Goal: Task Accomplishment & Management: Use online tool/utility

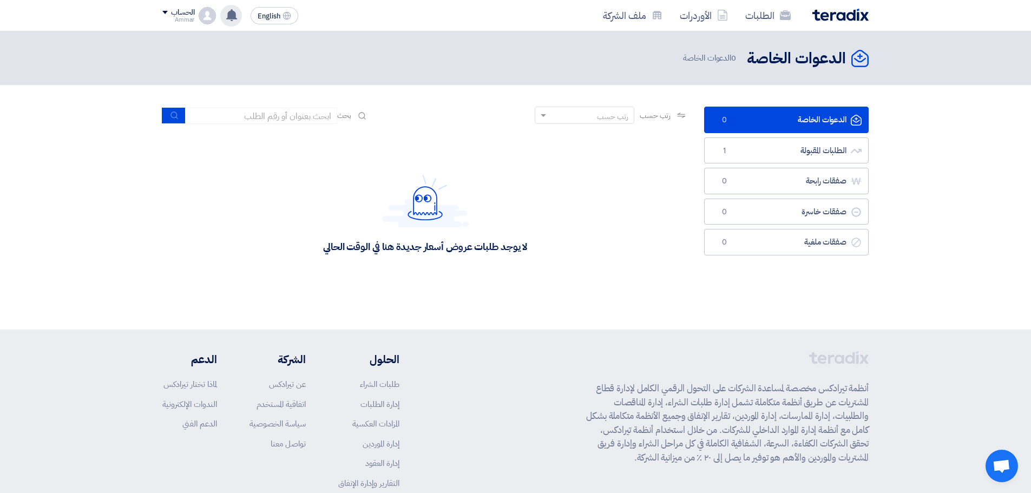
click at [227, 17] on icon at bounding box center [232, 15] width 12 height 12
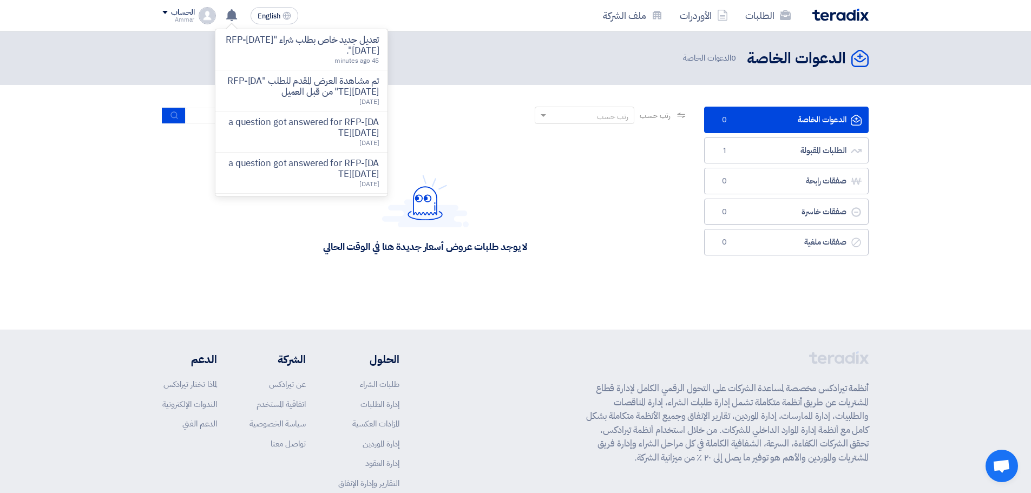
click at [303, 49] on p "تعديل جديد خاص بطلب شراء "RFP-[DATE][DATE]"." at bounding box center [301, 46] width 155 height 22
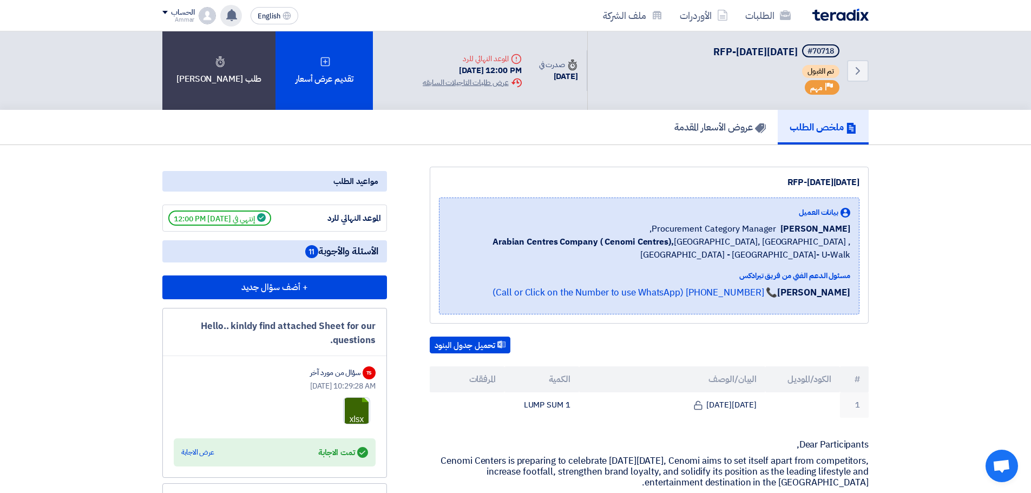
click at [227, 17] on icon at bounding box center [232, 15] width 12 height 12
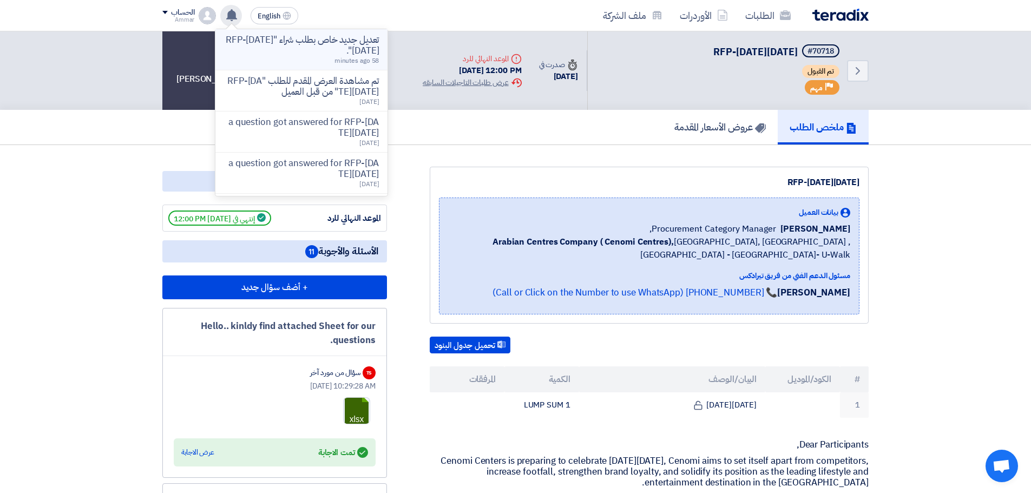
click at [239, 47] on p "تعديل جديد خاص بطلب شراء "RFP-[DATE][DATE]"." at bounding box center [301, 46] width 155 height 22
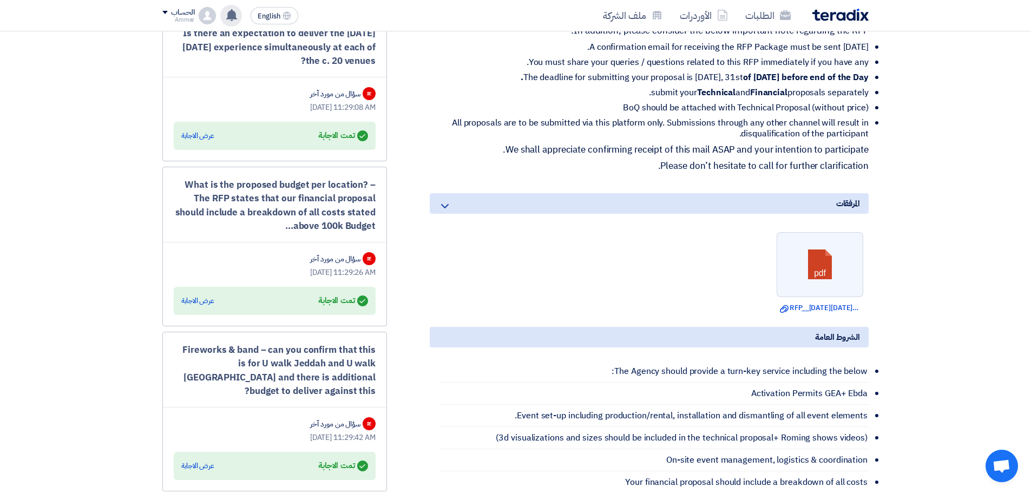
scroll to position [487, 0]
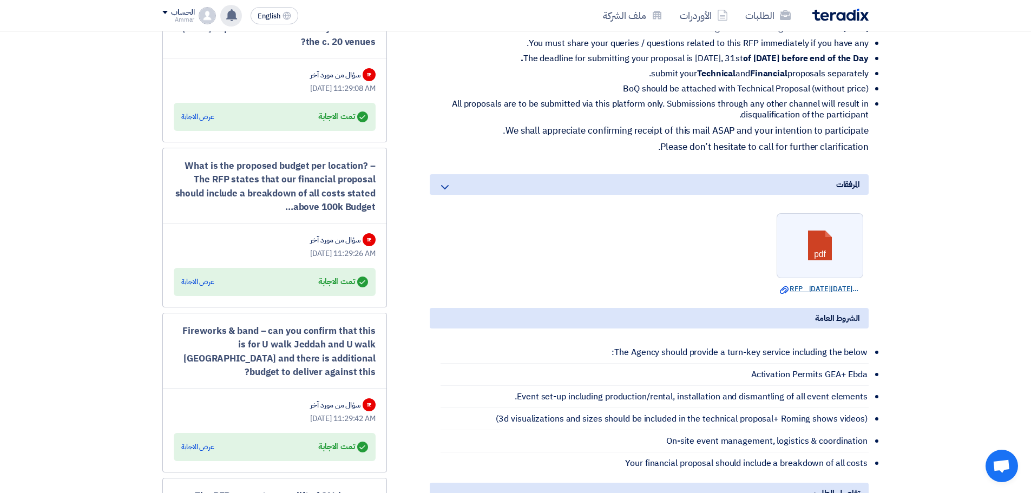
click at [819, 288] on link "Download file RFP__[DATE][DATE]__.pdf" at bounding box center [820, 289] width 80 height 11
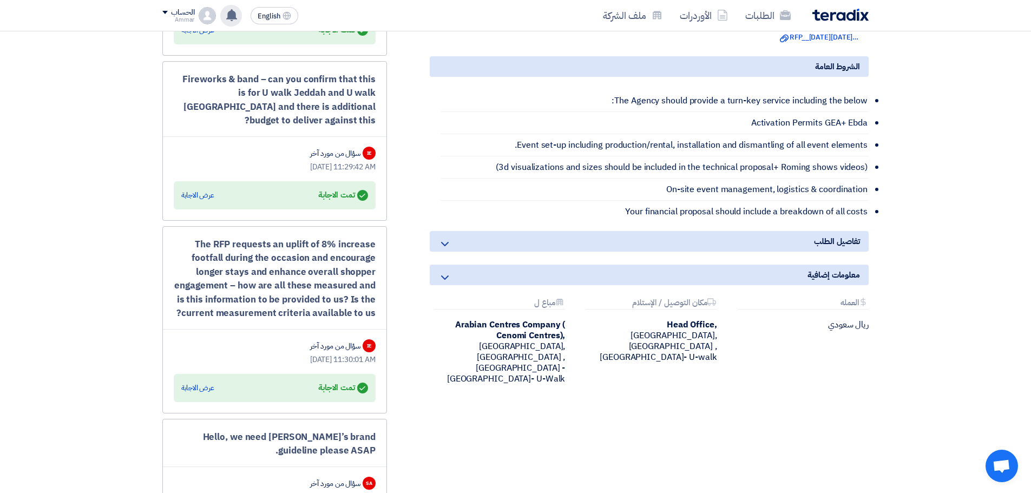
scroll to position [757, 0]
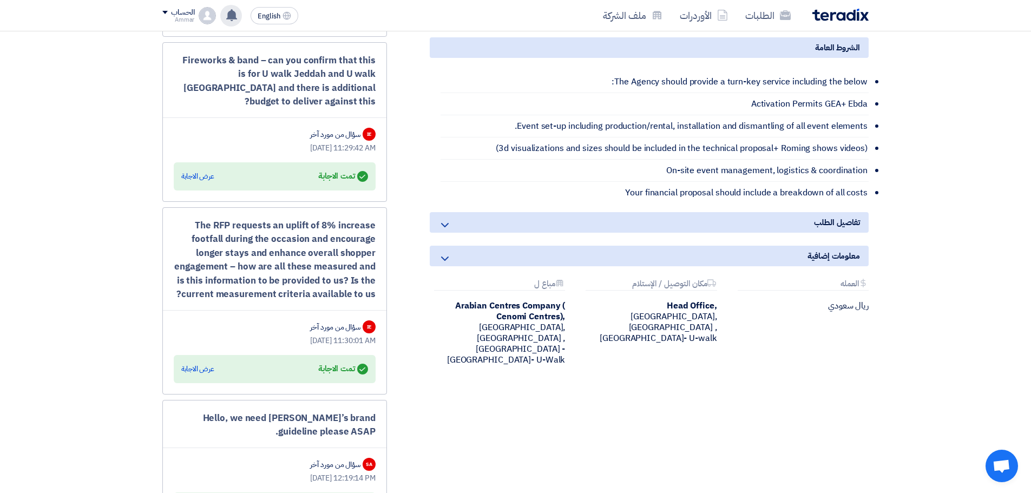
click at [699, 218] on div "تفاصيل الطلب" at bounding box center [649, 222] width 439 height 21
click at [704, 227] on div "تفاصيل الطلب" at bounding box center [649, 222] width 439 height 21
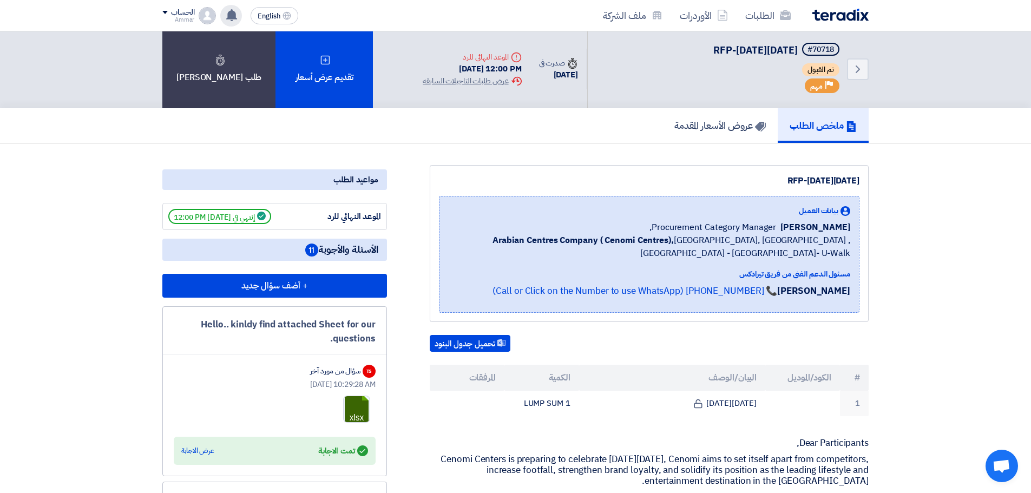
scroll to position [0, 0]
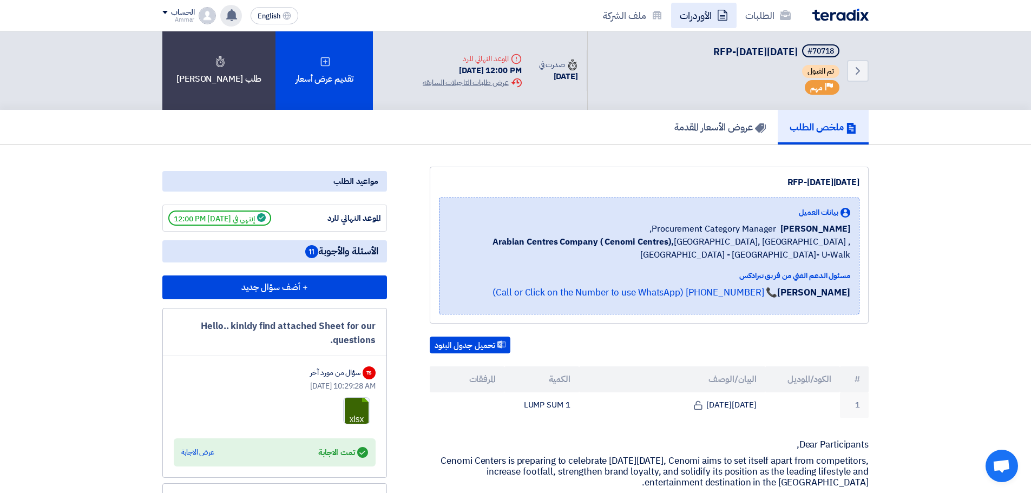
click at [691, 20] on link "الأوردرات" at bounding box center [703, 15] width 65 height 25
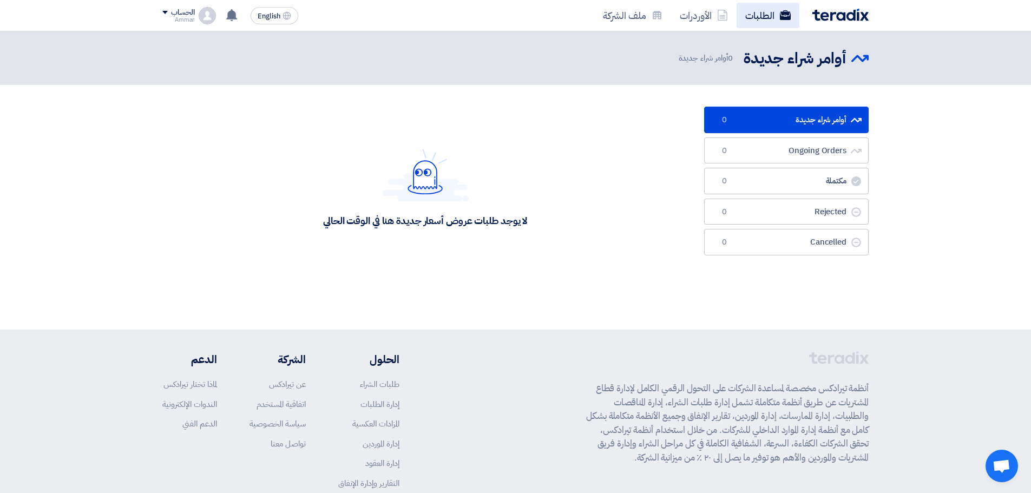
click at [751, 15] on link "الطلبات" at bounding box center [767, 15] width 63 height 25
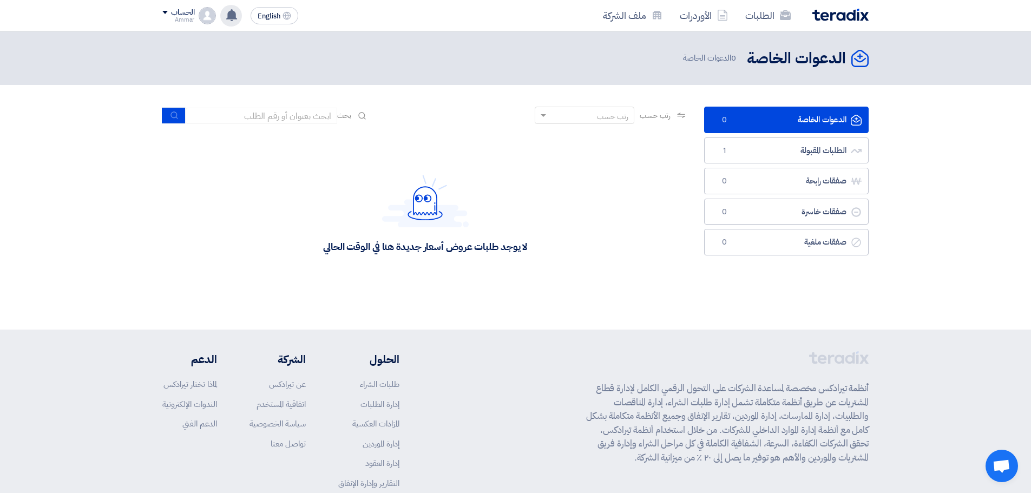
click at [234, 15] on use at bounding box center [231, 15] width 11 height 12
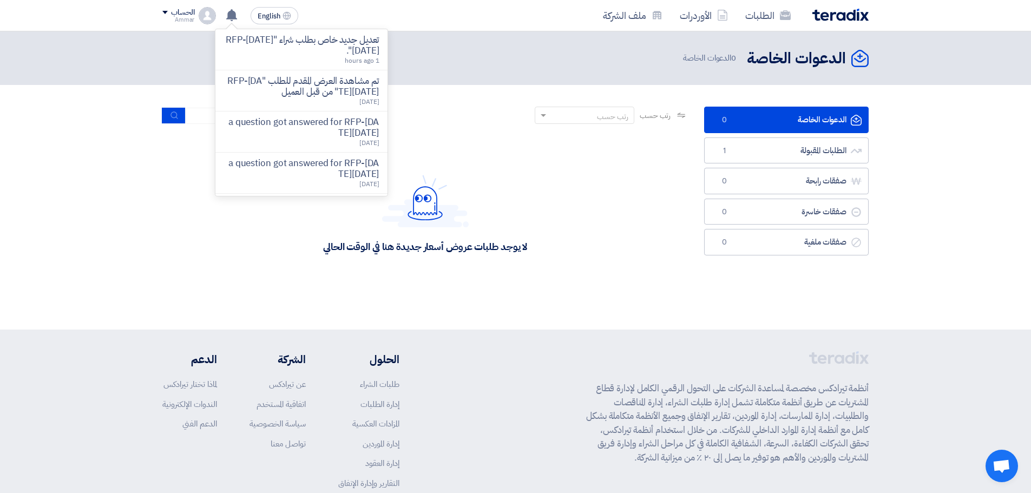
click at [273, 47] on p "تعديل جديد خاص بطلب شراء "RFP-[DATE][DATE]"." at bounding box center [301, 46] width 155 height 22
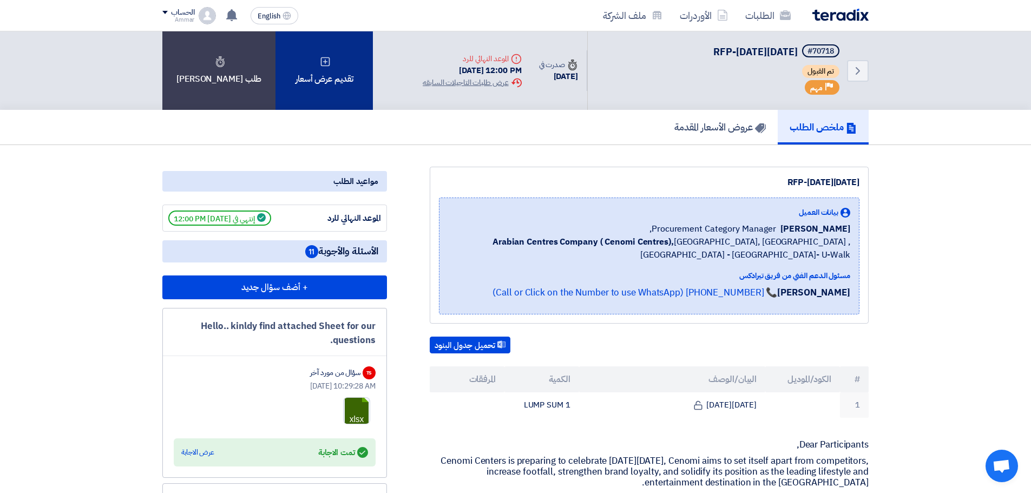
click at [318, 69] on div "تقديم عرض أسعار" at bounding box center [323, 70] width 97 height 78
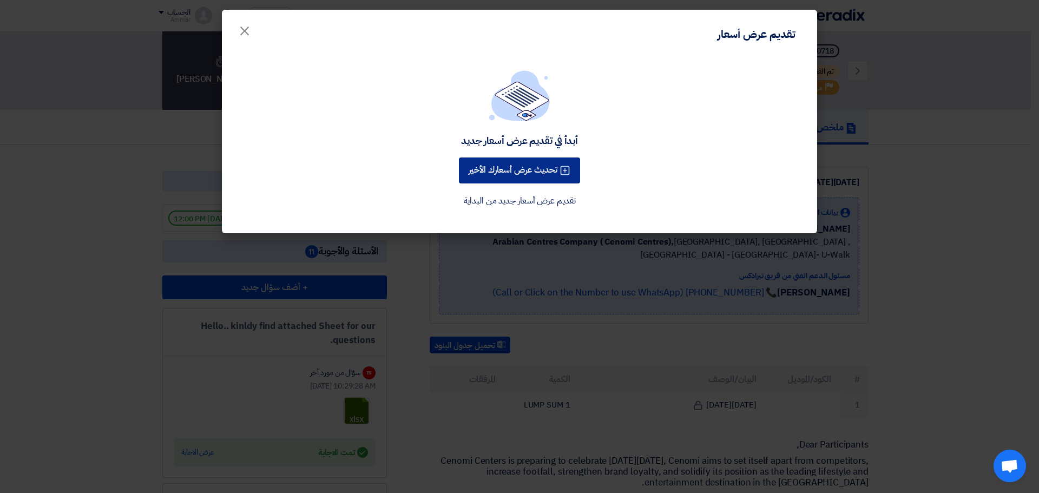
click at [543, 169] on button "تحديث عرض أسعارك الأخير" at bounding box center [519, 170] width 121 height 26
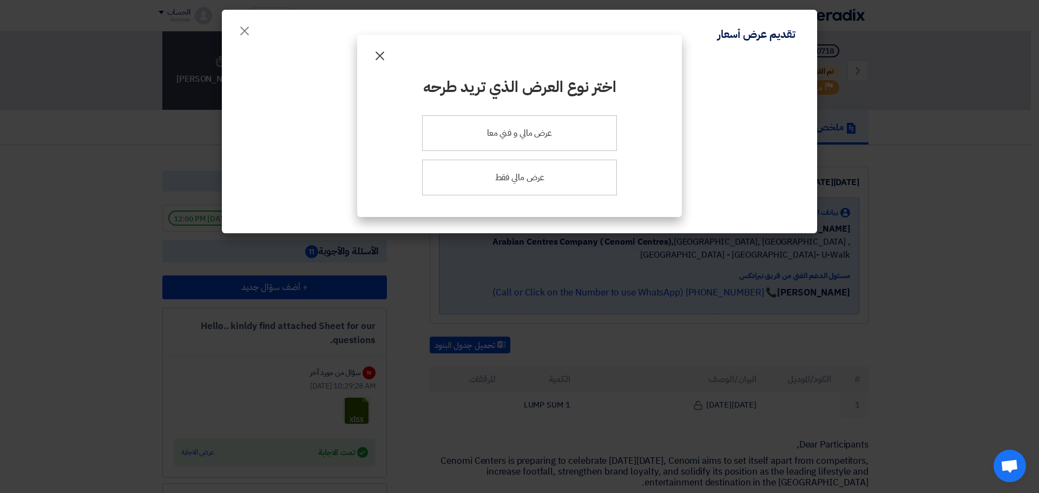
click at [380, 58] on span "×" at bounding box center [379, 55] width 13 height 32
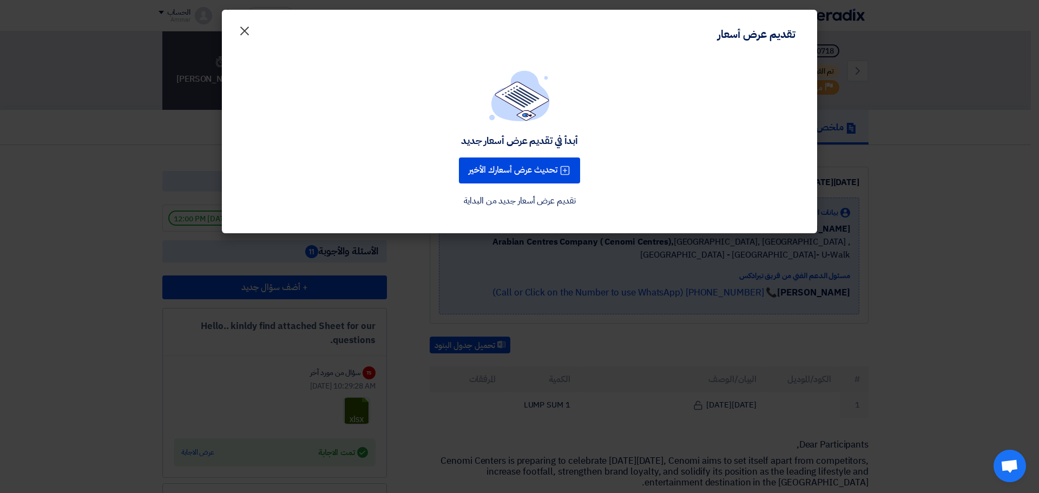
click at [242, 32] on span "×" at bounding box center [244, 30] width 13 height 32
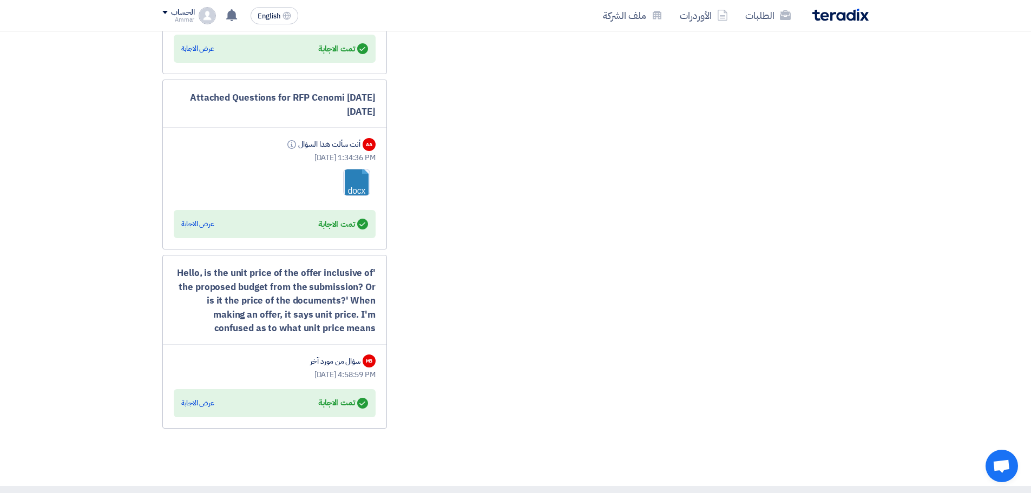
scroll to position [1748, 0]
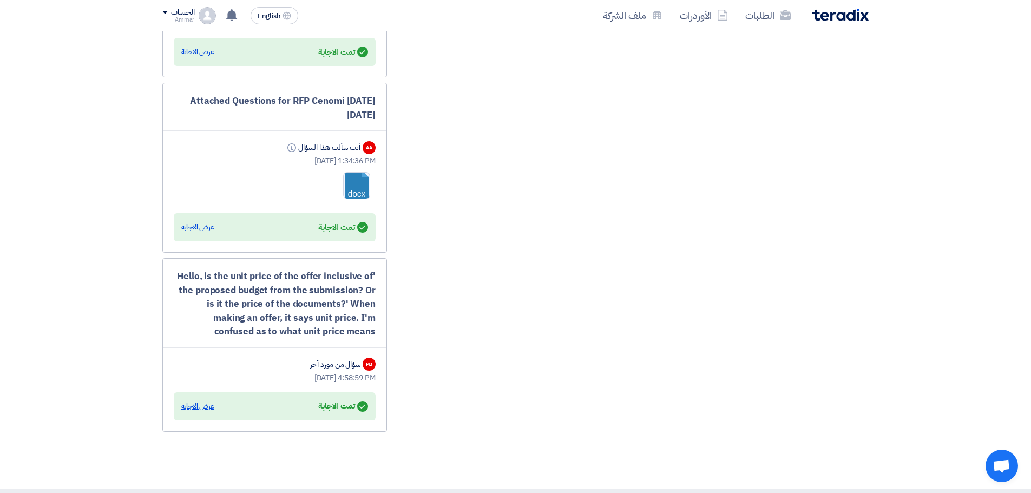
click at [201, 401] on div "عرض الاجابة" at bounding box center [197, 406] width 33 height 11
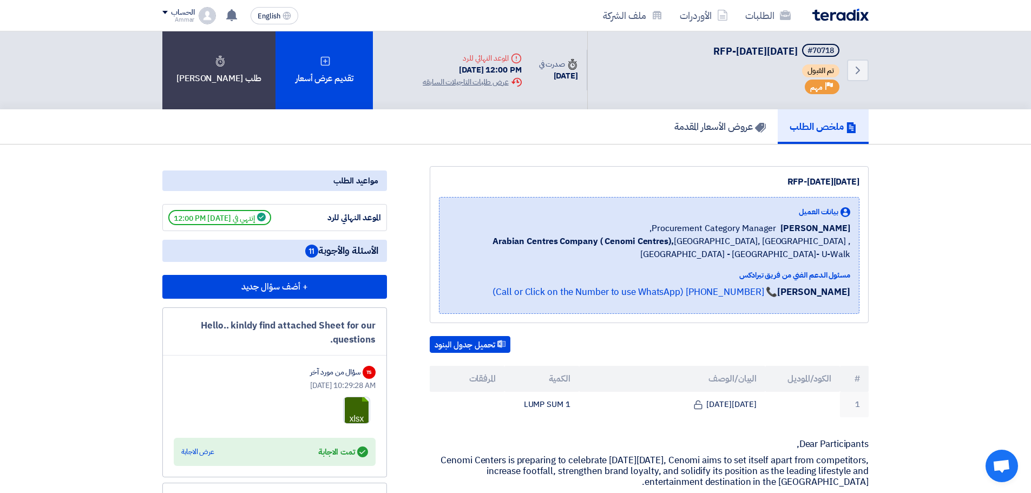
scroll to position [0, 0]
